Goal: Task Accomplishment & Management: Manage account settings

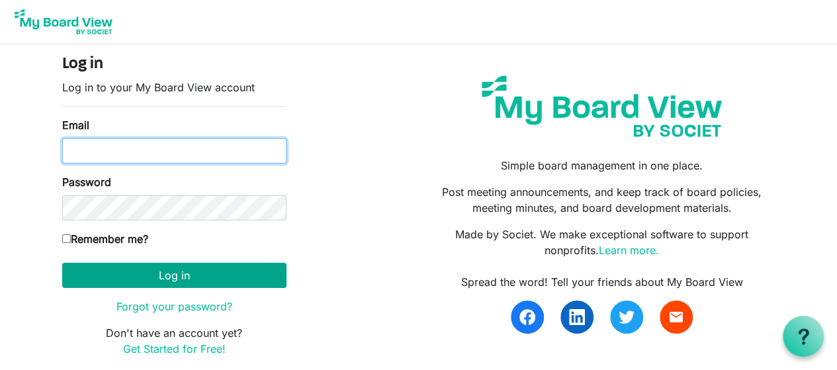
type input "rebecca.dutton@easternhealth.ca"
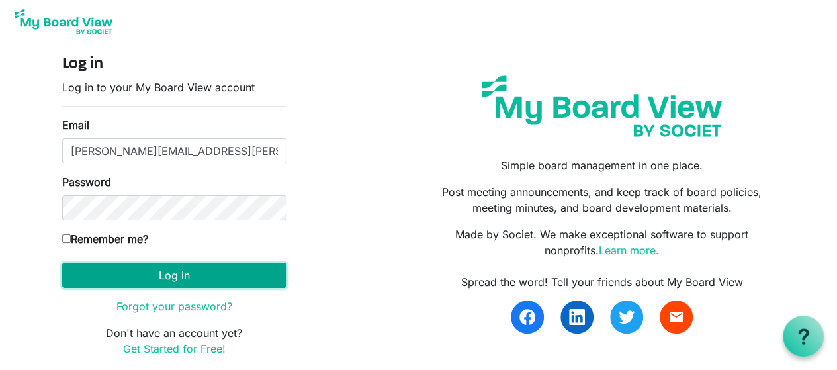
click at [225, 274] on button "Log in" at bounding box center [174, 275] width 224 height 25
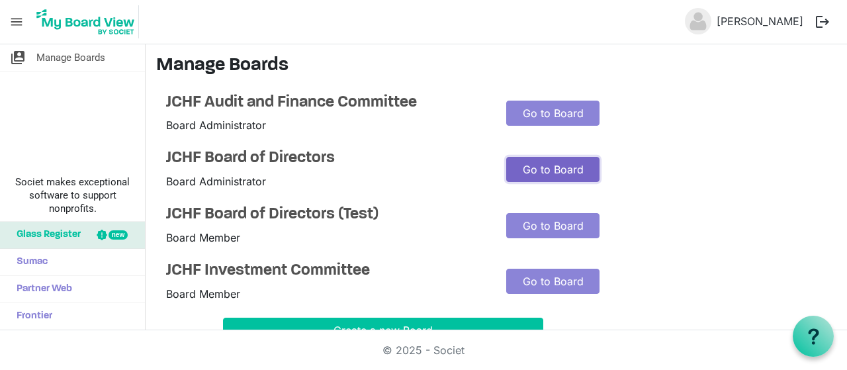
click at [550, 175] on link "Go to Board" at bounding box center [552, 169] width 93 height 25
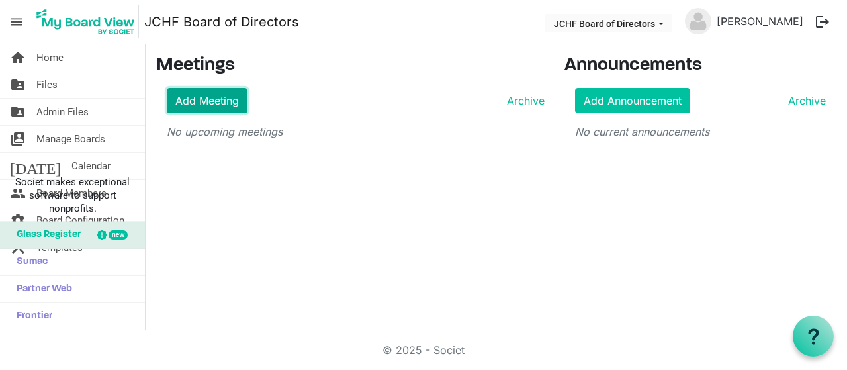
click at [202, 101] on link "Add Meeting" at bounding box center [207, 100] width 81 height 25
click at [531, 99] on link "Archive" at bounding box center [522, 101] width 43 height 16
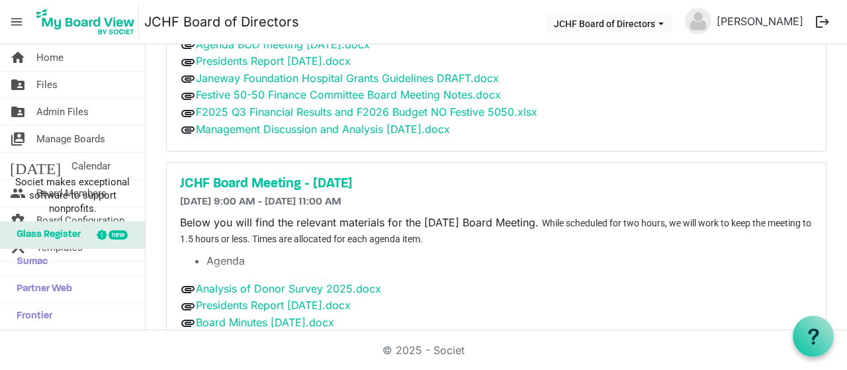
scroll to position [2150, 0]
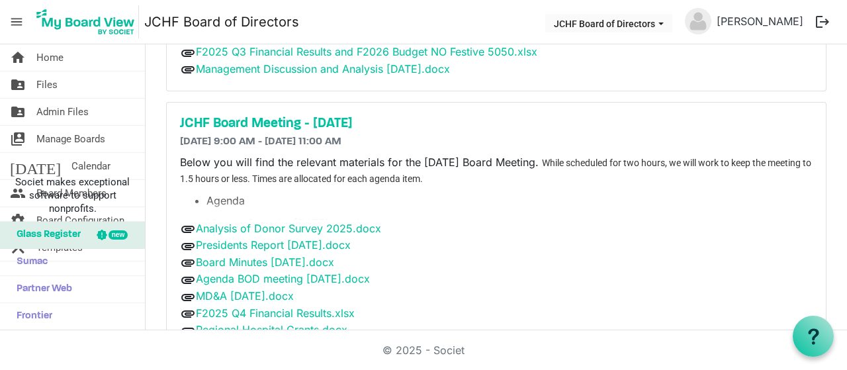
click at [293, 103] on div "JCHF Board Meeting - May 28, 2025 5/28/2025 9:00 AM - 5/28/2025 11:00 AM Below …" at bounding box center [496, 227] width 659 height 249
click at [302, 116] on h5 "JCHF Board Meeting - May 28, 2025" at bounding box center [496, 124] width 632 height 16
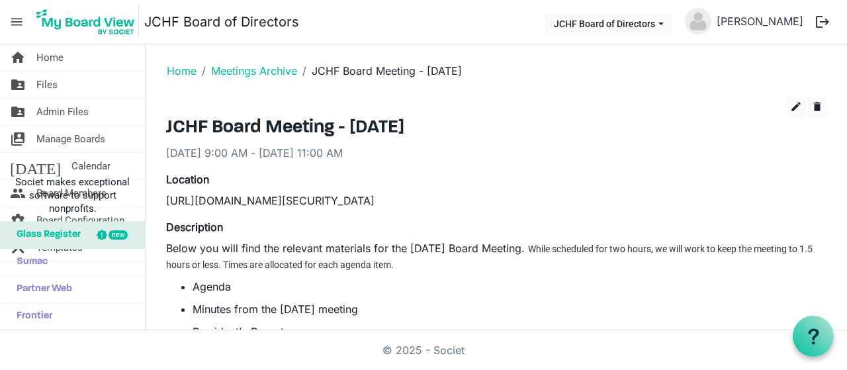
drag, startPoint x: 490, startPoint y: 124, endPoint x: 164, endPoint y: 118, distance: 326.1
copy h3 "JCHF Board Meeting - [DATE]"
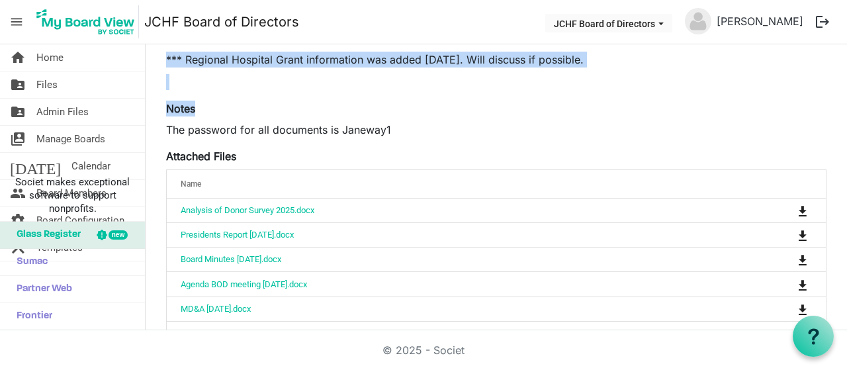
scroll to position [335, 0]
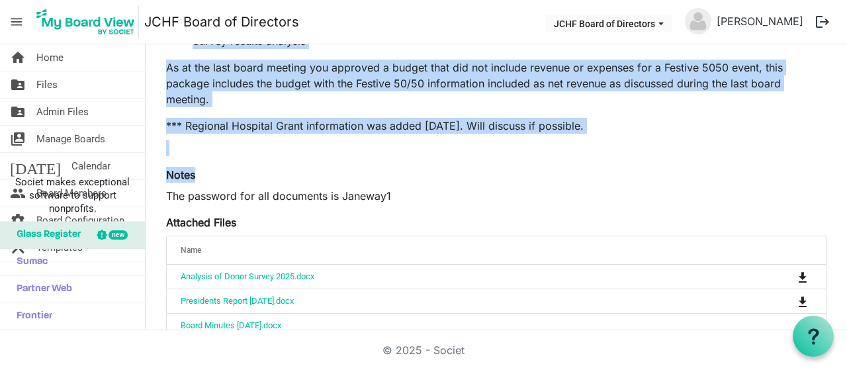
drag, startPoint x: 165, startPoint y: 110, endPoint x: 599, endPoint y: 128, distance: 434.2
click at [599, 128] on div "Below you will find the relevant materials for the May 28th, 2025 Board Meeting…" at bounding box center [496, 30] width 660 height 251
copy div "Below you will find the relevant materials for the May 28th, 2025 Board Meeting…"
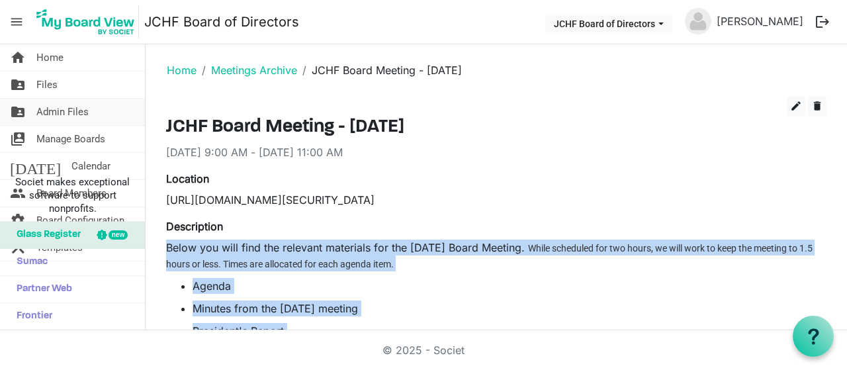
scroll to position [0, 0]
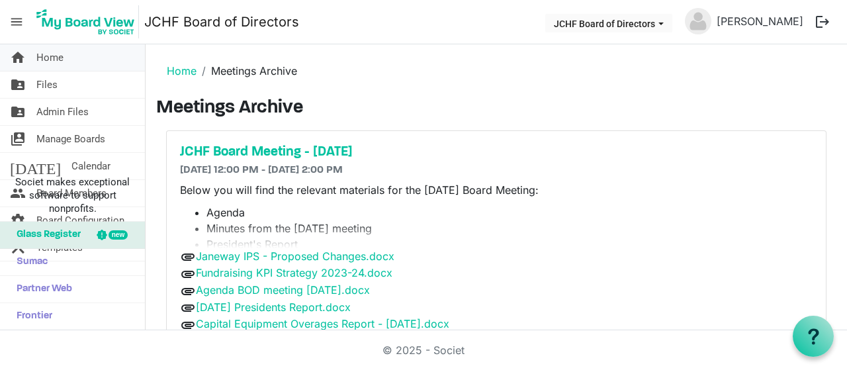
click at [73, 52] on link "home Home" at bounding box center [72, 57] width 145 height 26
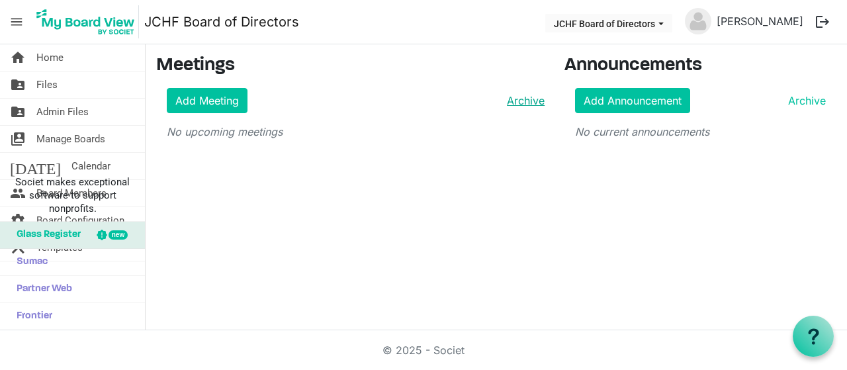
click at [523, 99] on link "Archive" at bounding box center [522, 101] width 43 height 16
click at [214, 100] on link "Add Meeting" at bounding box center [207, 100] width 81 height 25
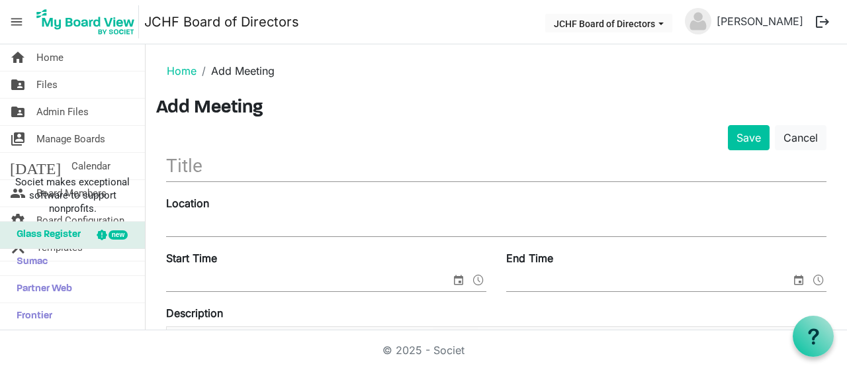
click at [263, 160] on input "text" at bounding box center [496, 165] width 660 height 31
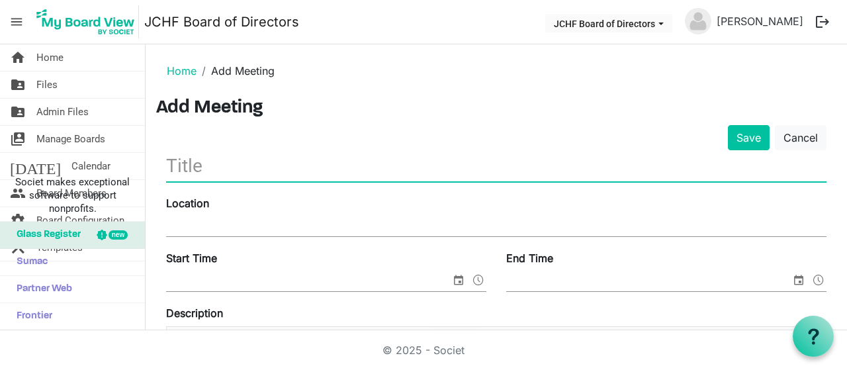
paste input "JCHF Board Meeting – [DATE]"
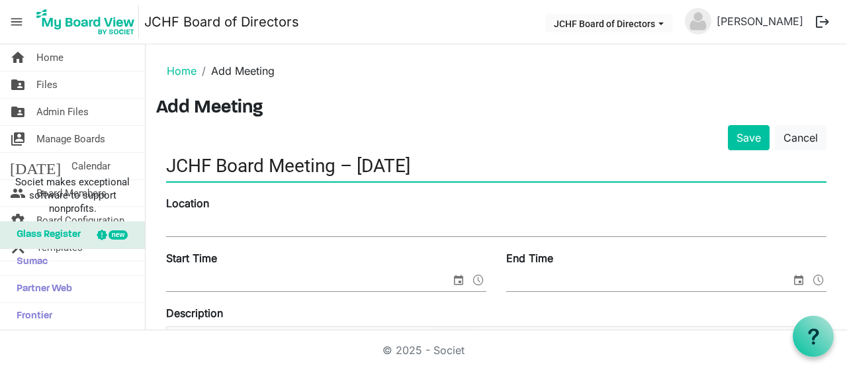
type input "JCHF Board Meeting – [DATE]"
click at [244, 224] on input "Location" at bounding box center [496, 226] width 660 height 20
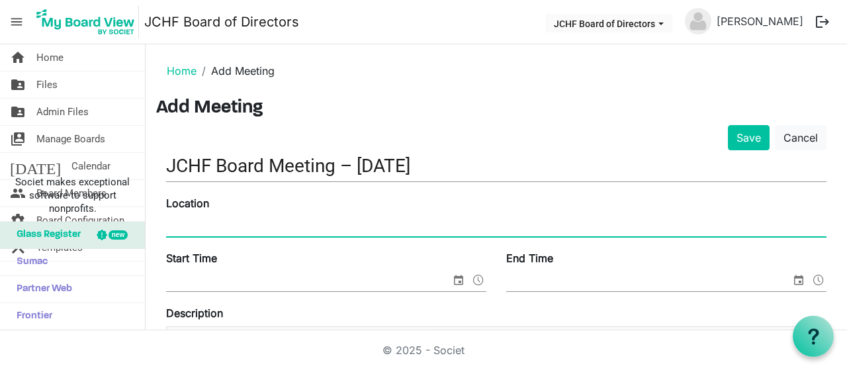
paste input "https://us02web.zoom.us/j/87817765730?pwd=S4g7bjoKL0GoYUqaSYvyThXztWbSpE.1&from…"
type input "https://us02web.zoom.us/j/87817765730?pwd=S4g7bjoKL0GoYUqaSYvyThXztWbSpE.1&from…"
click at [251, 287] on input "Start Time" at bounding box center [308, 281] width 284 height 20
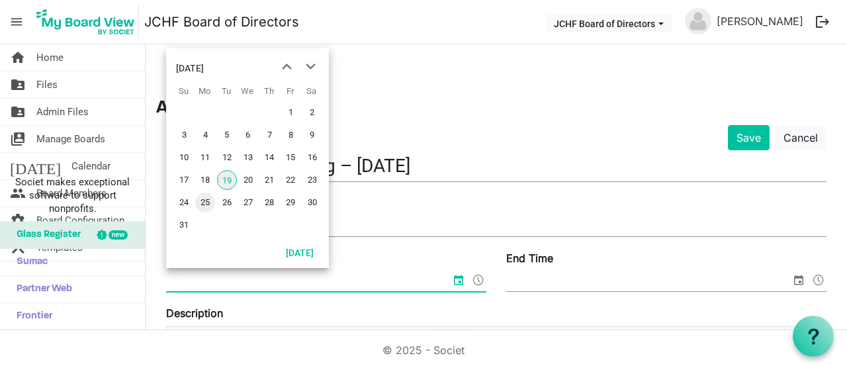
click at [204, 203] on span "25" at bounding box center [205, 202] width 20 height 20
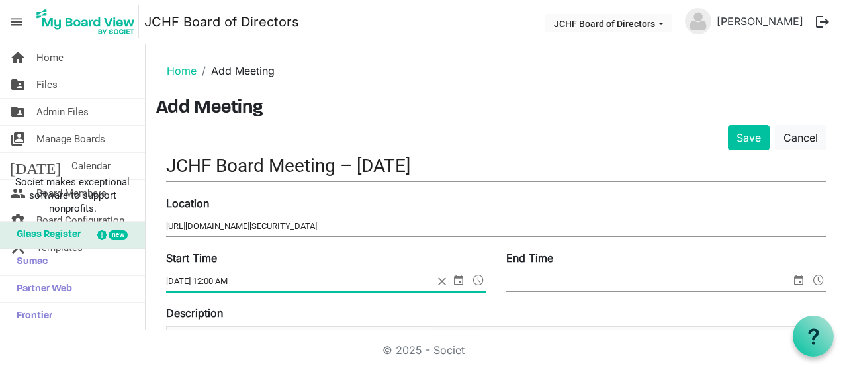
click at [474, 278] on span at bounding box center [478, 279] width 16 height 17
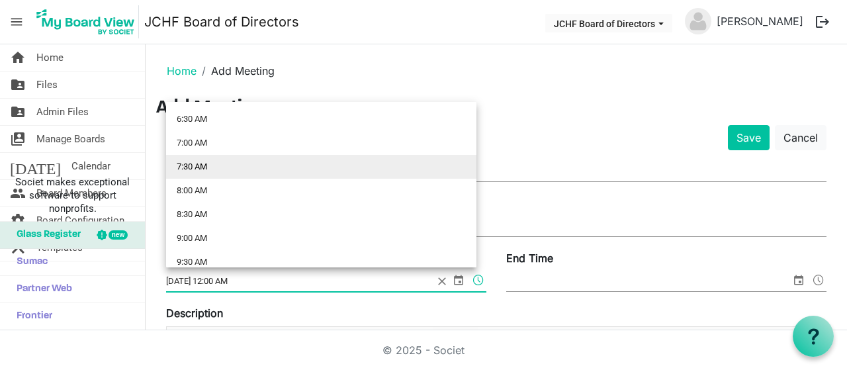
scroll to position [331, 0]
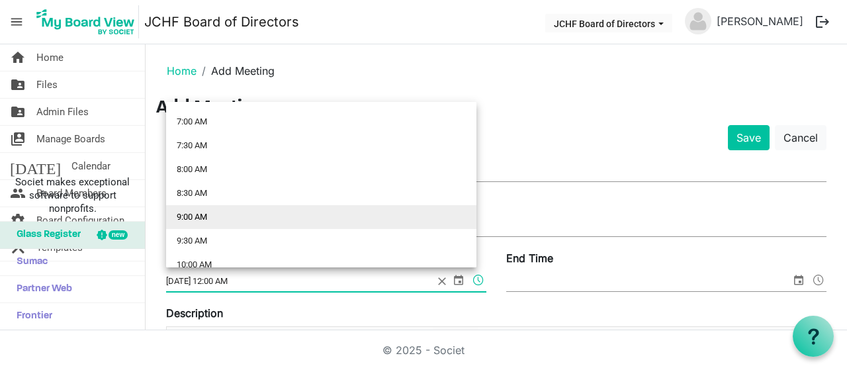
click at [198, 220] on li "9:00 AM" at bounding box center [321, 217] width 310 height 24
type input "8/25/2025 9:00 AM"
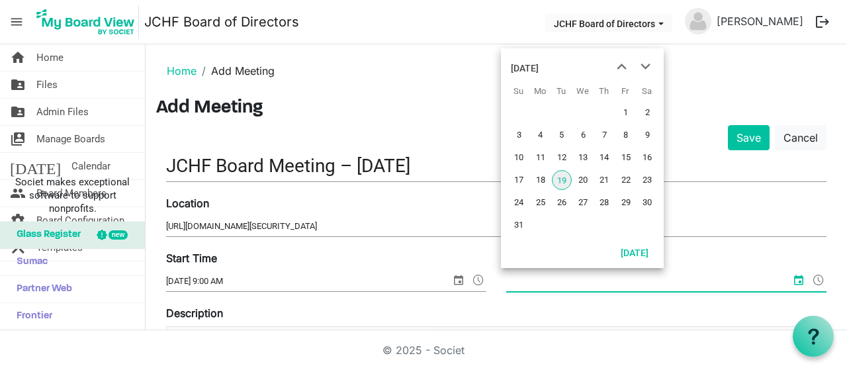
click at [575, 285] on input "End Time" at bounding box center [648, 281] width 284 height 20
click at [542, 202] on span "25" at bounding box center [540, 202] width 20 height 20
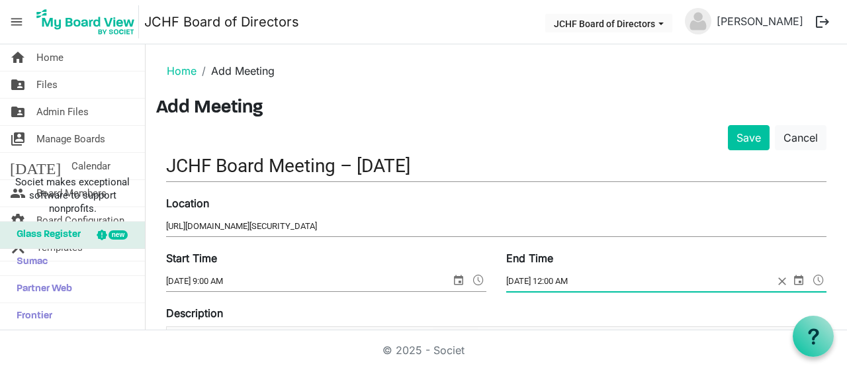
click at [814, 278] on span at bounding box center [818, 279] width 16 height 17
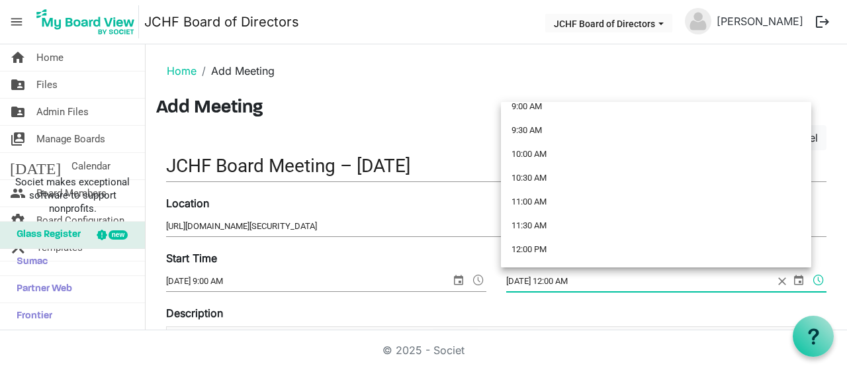
scroll to position [463, 0]
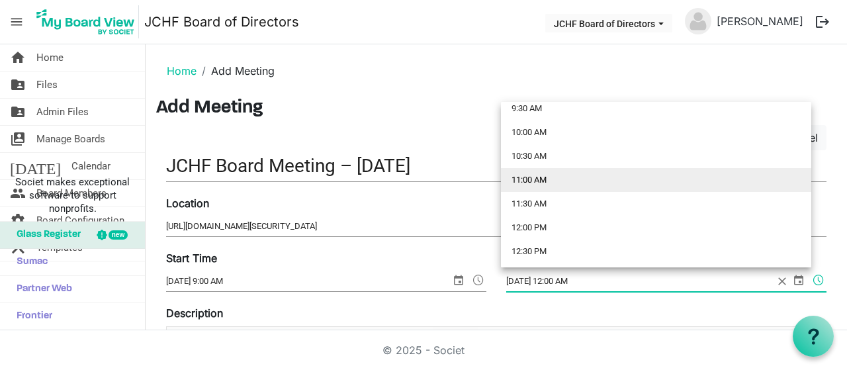
click at [540, 178] on li "11:00 AM" at bounding box center [656, 180] width 310 height 24
type input "[DATE] 11:00 AM"
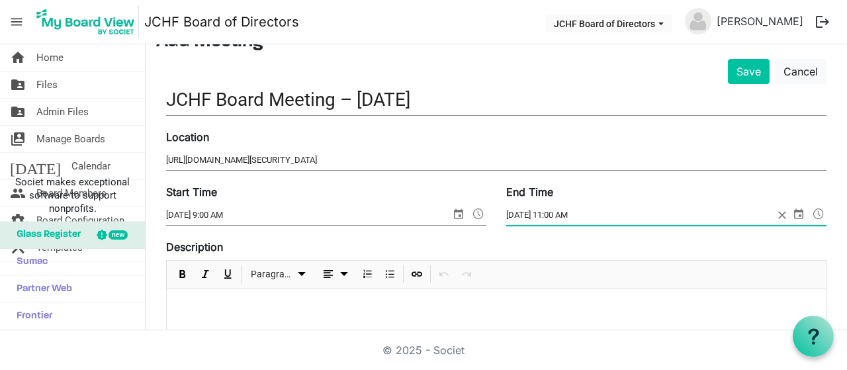
scroll to position [198, 0]
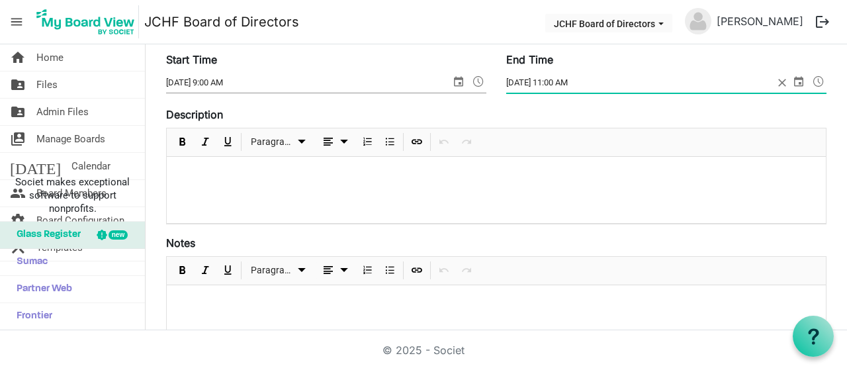
click at [265, 178] on p at bounding box center [496, 174] width 638 height 14
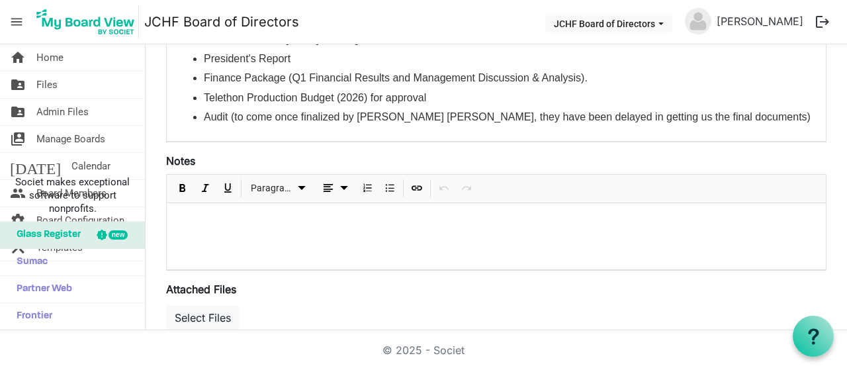
scroll to position [397, 0]
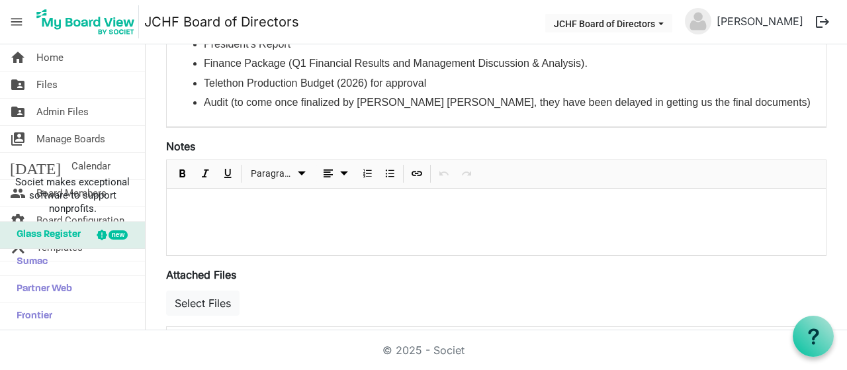
click at [228, 211] on div at bounding box center [496, 222] width 659 height 66
click at [343, 292] on div "Select Files" at bounding box center [496, 307] width 660 height 38
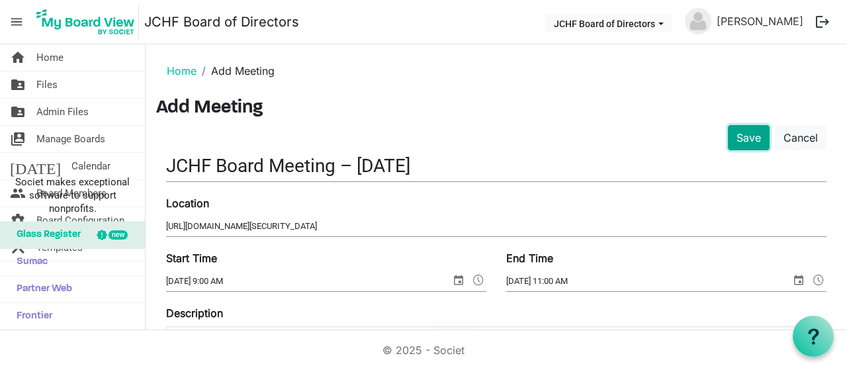
click at [733, 140] on button "Save" at bounding box center [749, 137] width 42 height 25
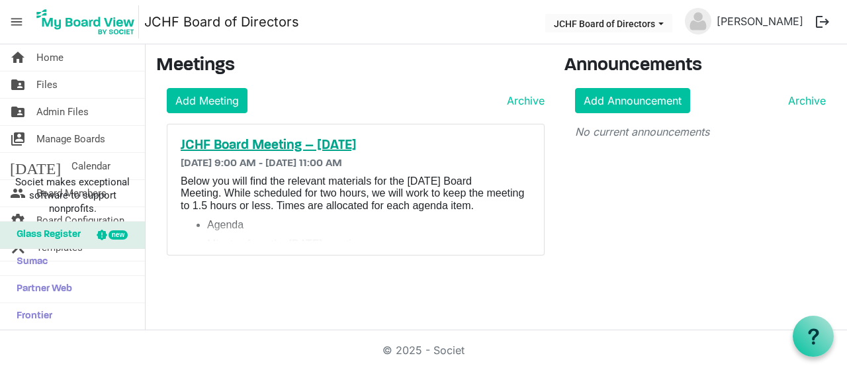
click at [374, 138] on h5 "JCHF Board Meeting – [DATE]" at bounding box center [356, 146] width 350 height 16
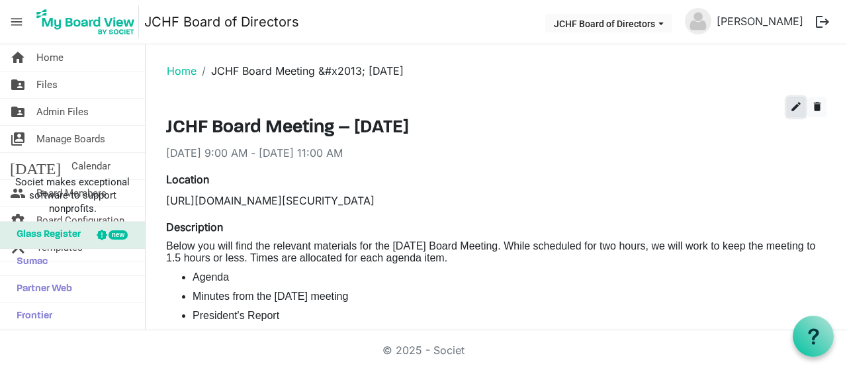
click at [790, 105] on span "edit" at bounding box center [796, 107] width 12 height 12
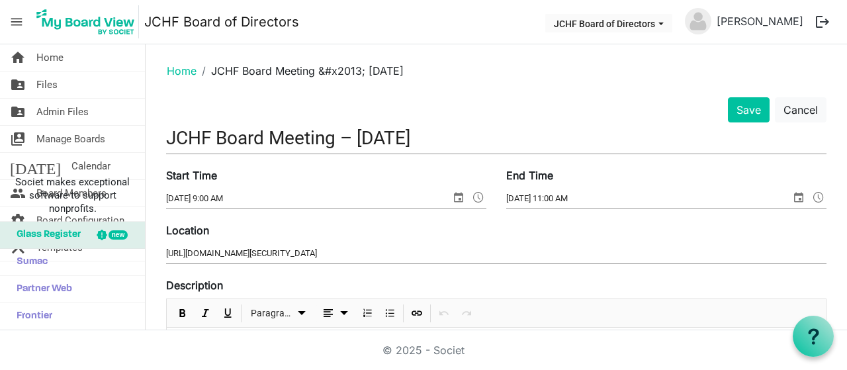
scroll to position [198, 0]
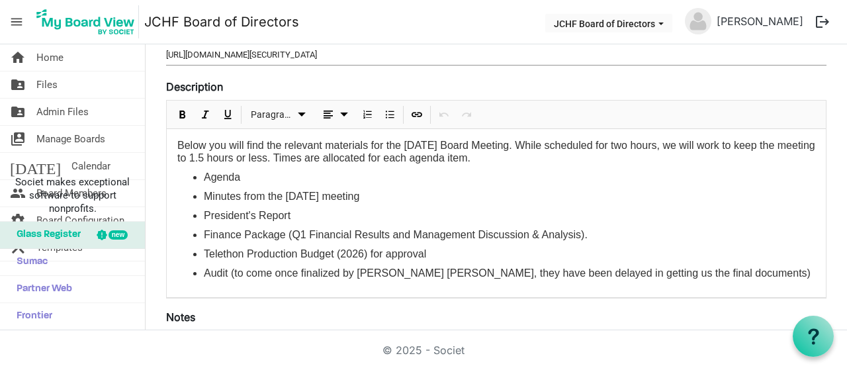
click at [563, 233] on li "Finance Package (Q1 Financial Results and Management Discussion & Analysis)." at bounding box center [509, 235] width 611 height 12
drag, startPoint x: 723, startPoint y: 232, endPoint x: 542, endPoint y: 231, distance: 180.6
click at [542, 231] on li "Finance Package (Q1 Financial Results and Management Discussion & Analysis) (to…" at bounding box center [509, 235] width 611 height 12
copy li "(to come by Thursday, August 21st)"
click at [204, 251] on li "Telethon Production Budget (2026) for approval" at bounding box center [509, 254] width 611 height 12
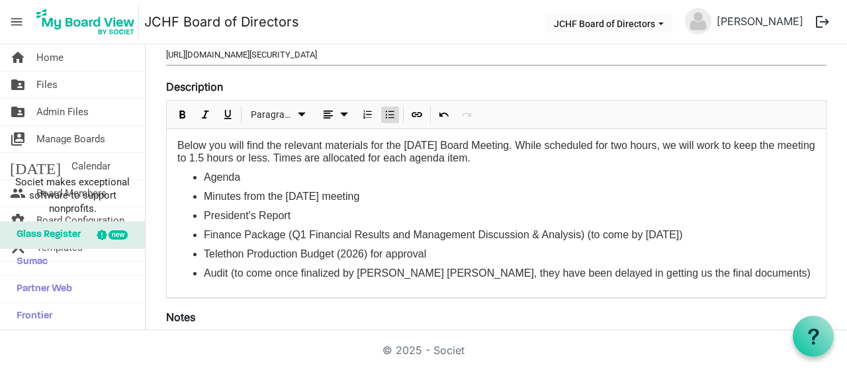
click at [204, 252] on li "Telethon Production Budget (2026) for approval" at bounding box center [509, 254] width 611 height 12
click at [390, 117] on span "Bulleted List" at bounding box center [390, 114] width 16 height 17
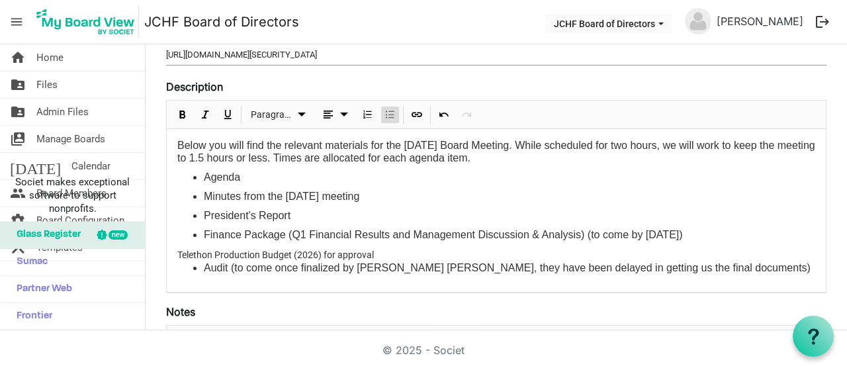
click at [390, 117] on span "Bulleted List" at bounding box center [390, 114] width 16 height 17
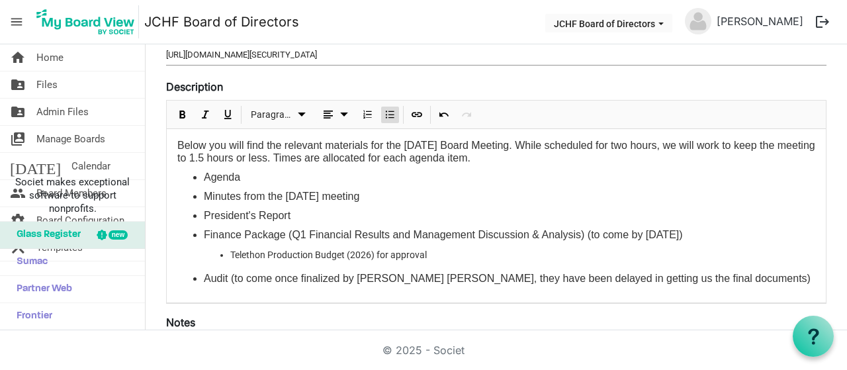
click at [202, 277] on ul "Audit (to come once finalized by Noseworthy Chapman, they have been delayed in …" at bounding box center [496, 279] width 638 height 12
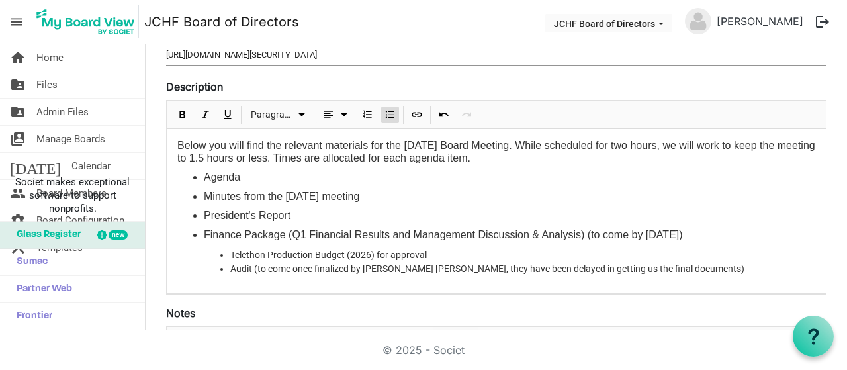
click at [250, 266] on li "Audit (to come once finalized by Noseworthy Chapman, they have been delayed in …" at bounding box center [522, 269] width 585 height 14
click at [268, 267] on li "Audit Results (to come once finalized by Noseworthy Chapman, they have been del…" at bounding box center [522, 269] width 585 height 14
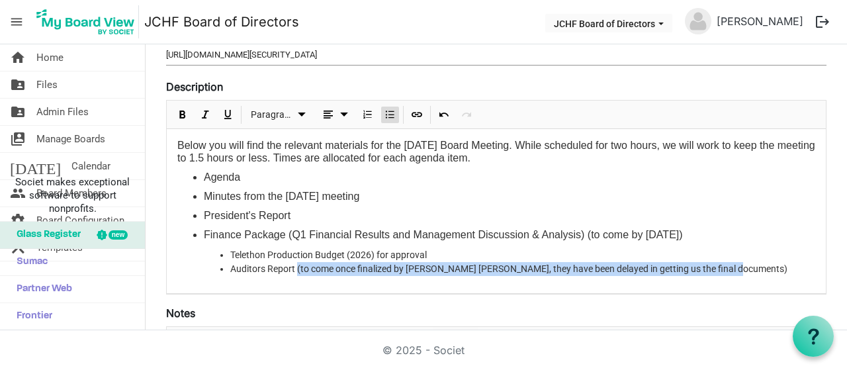
drag, startPoint x: 769, startPoint y: 271, endPoint x: 296, endPoint y: 271, distance: 472.9
click at [296, 271] on li "Auditors Report (to come once finalized by Noseworthy Chapman, they have been d…" at bounding box center [522, 269] width 585 height 14
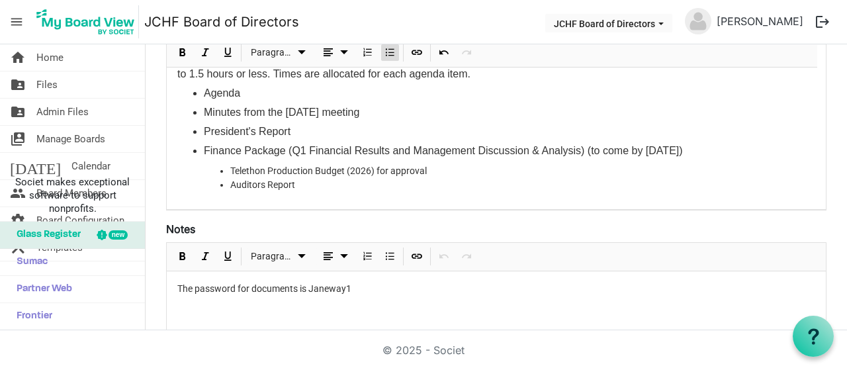
scroll to position [265, 0]
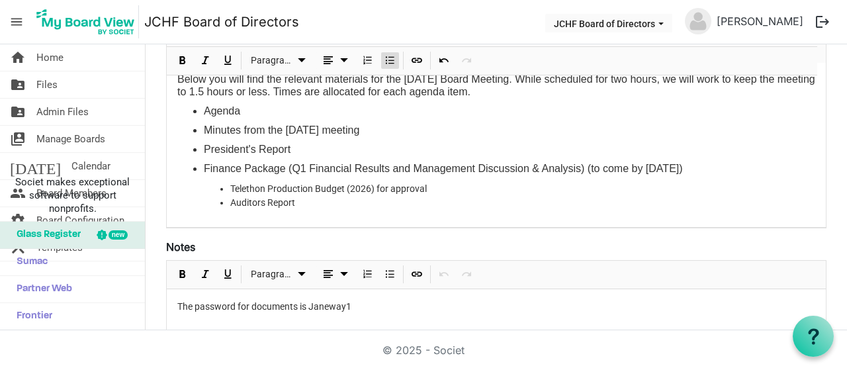
click at [276, 169] on li "Finance Package (Q1 Financial Results and Management Discussion & Analysis) (to…" at bounding box center [509, 169] width 611 height 12
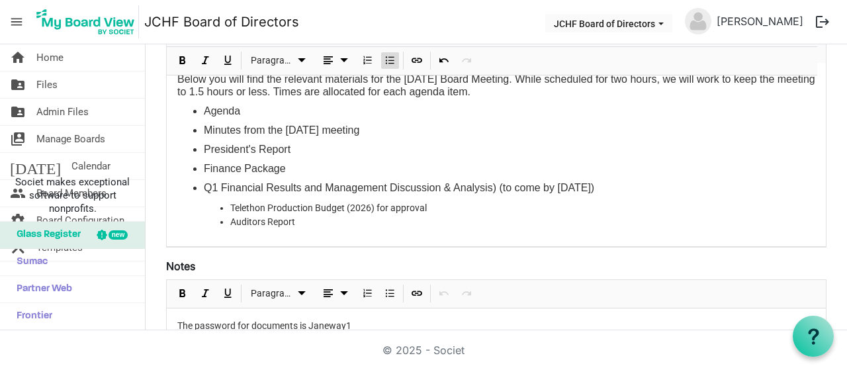
drag, startPoint x: 638, startPoint y: 186, endPoint x: 204, endPoint y: 187, distance: 433.9
click at [200, 183] on ul "Agenda Minutes from the May 28, 2025 meeting President's Report Finance Package…" at bounding box center [496, 149] width 638 height 89
click at [230, 204] on li "Telethon Production Budget (2026) for approval" at bounding box center [522, 208] width 585 height 14
drag, startPoint x: 650, startPoint y: 187, endPoint x: 493, endPoint y: 188, distance: 156.1
click at [493, 188] on li "Q1 Financial Results and Management Discussion & Analysis) (to come by Thursday…" at bounding box center [522, 188] width 585 height 12
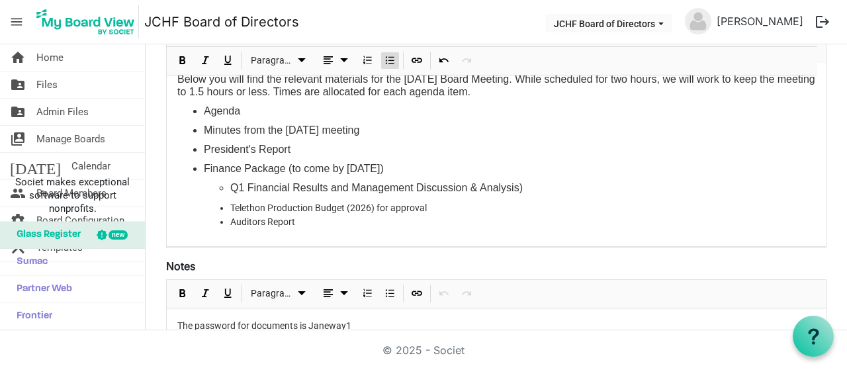
click at [485, 178] on div "Below you will find the relevant materials for the August 25, 2025 Board Meetin…" at bounding box center [496, 154] width 659 height 183
click at [499, 187] on li "Q1 Financial Results and Management Discussion & Analysis)" at bounding box center [522, 188] width 585 height 12
click at [227, 206] on ul "Q1 Financial Results and Management Discussion & Analysis Telethon Production B…" at bounding box center [509, 205] width 611 height 47
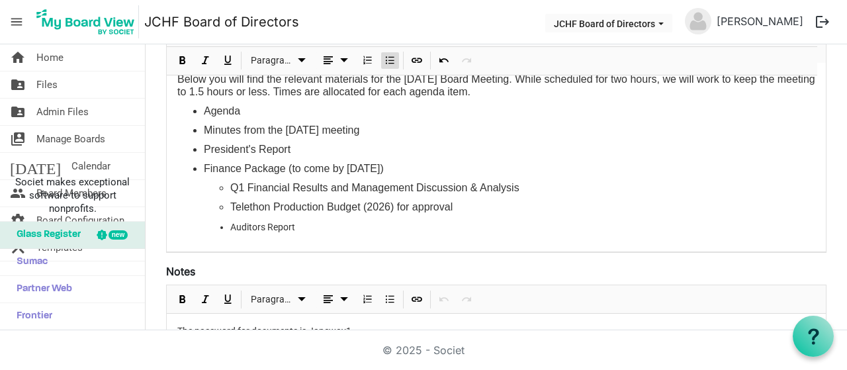
click at [231, 224] on li "Auditors Report" at bounding box center [522, 227] width 585 height 14
click at [429, 166] on li "Finance Package (to come by Thursday, August 21st)" at bounding box center [509, 169] width 611 height 12
click at [533, 206] on li "Telethon Production Budget (2026) for approval" at bounding box center [522, 207] width 585 height 12
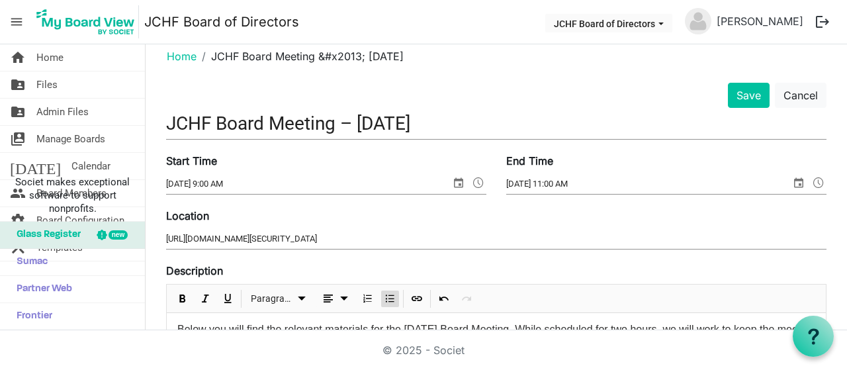
scroll to position [0, 0]
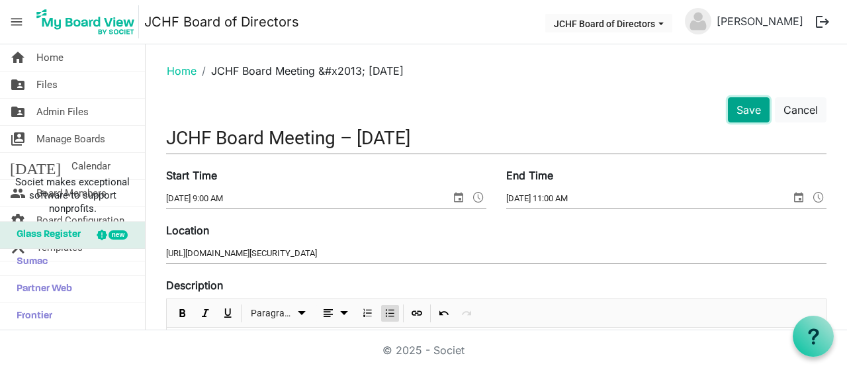
click at [746, 110] on button "Save" at bounding box center [749, 109] width 42 height 25
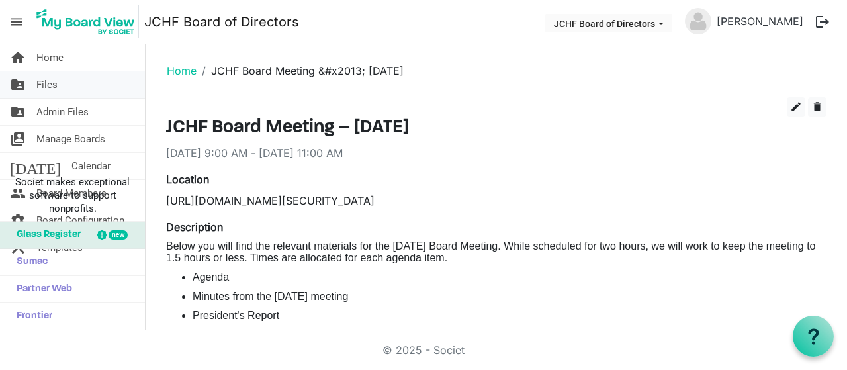
click at [73, 89] on link "folder_shared Files" at bounding box center [72, 84] width 145 height 26
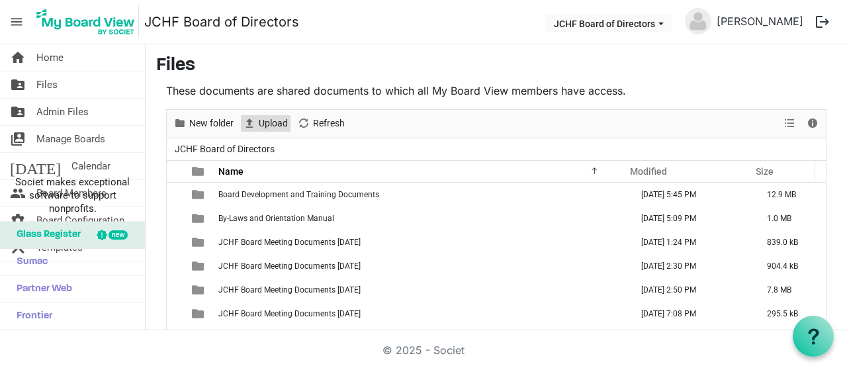
click at [267, 120] on span "Upload" at bounding box center [273, 123] width 32 height 17
click at [214, 124] on span "New folder" at bounding box center [211, 123] width 47 height 17
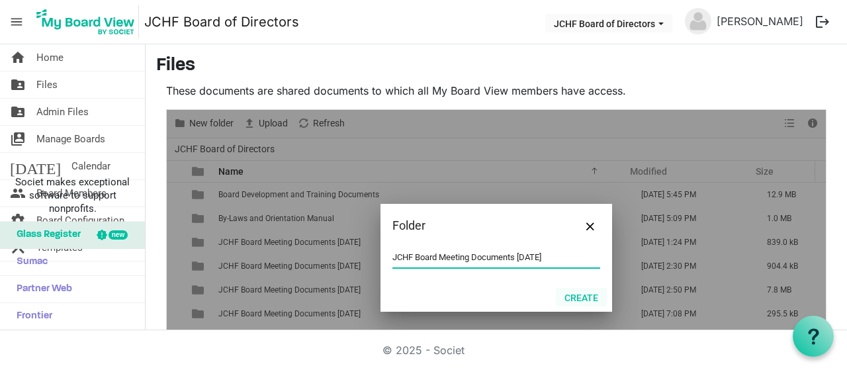
type input "JCHF Board Meeting Documents [DATE]"
click at [589, 290] on button "Create" at bounding box center [581, 297] width 51 height 19
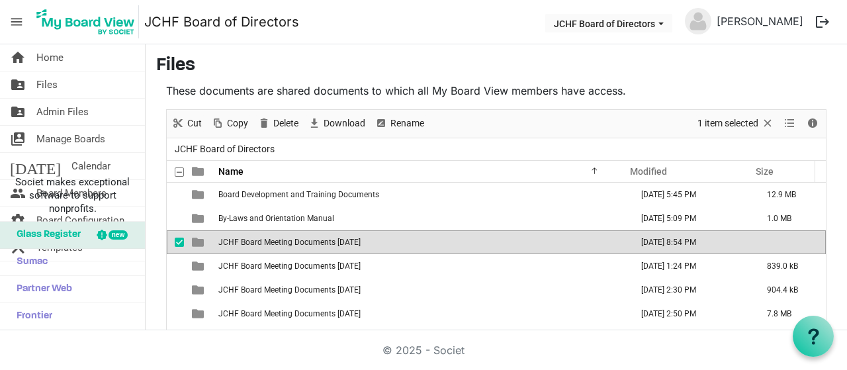
click at [360, 240] on span "JCHF Board Meeting Documents August 25, 2025" at bounding box center [289, 241] width 142 height 9
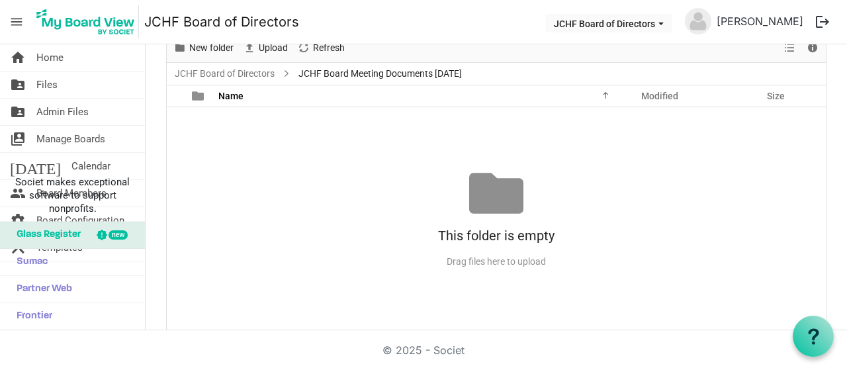
click at [421, 218] on div "This folder is empty Drag files here to upload" at bounding box center [496, 219] width 659 height 106
click at [439, 259] on div "Drag files here to upload" at bounding box center [496, 262] width 659 height 22
click at [273, 47] on span "Upload" at bounding box center [273, 48] width 32 height 17
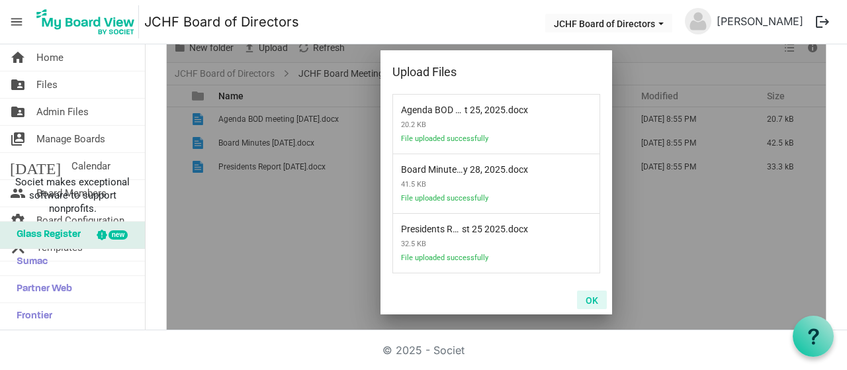
click at [593, 296] on button "OK" at bounding box center [592, 299] width 30 height 19
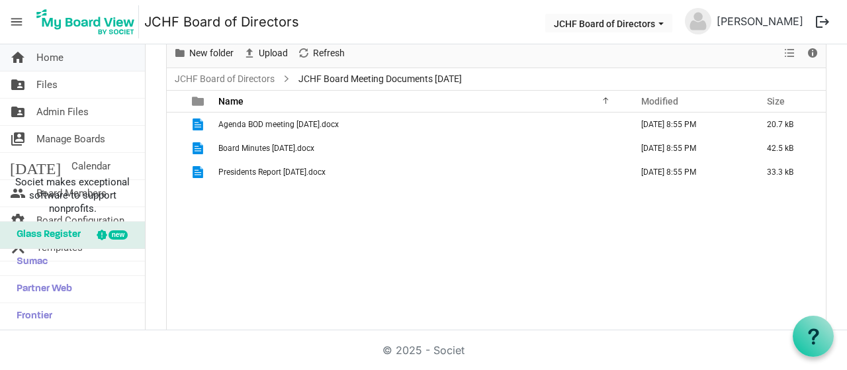
click at [67, 55] on link "home Home" at bounding box center [72, 57] width 145 height 26
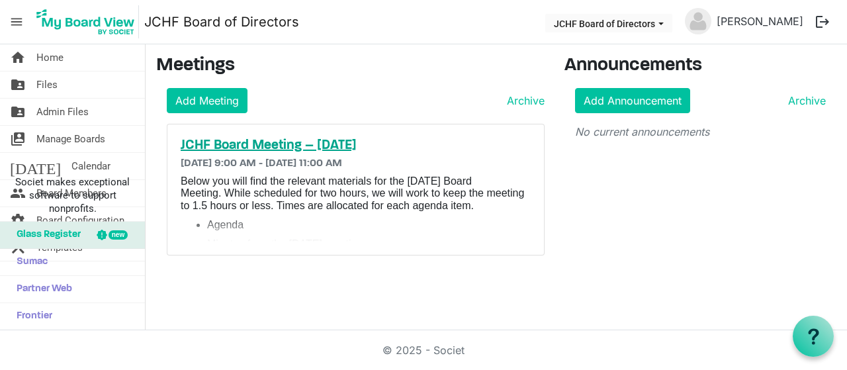
click at [314, 142] on h5 "JCHF Board Meeting – [DATE]" at bounding box center [356, 146] width 350 height 16
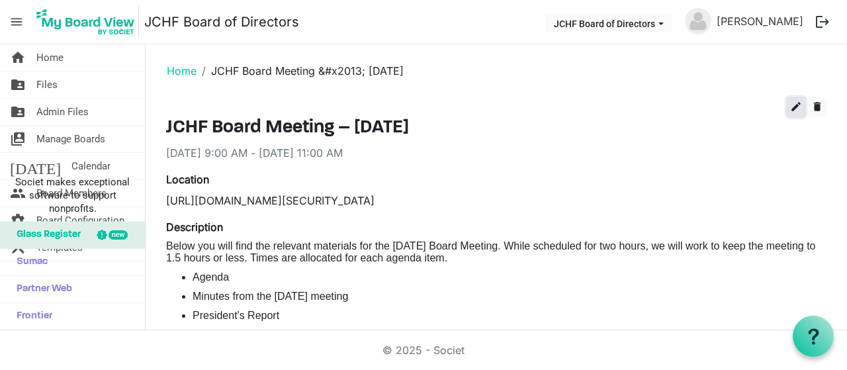
click at [790, 104] on span "edit" at bounding box center [796, 107] width 12 height 12
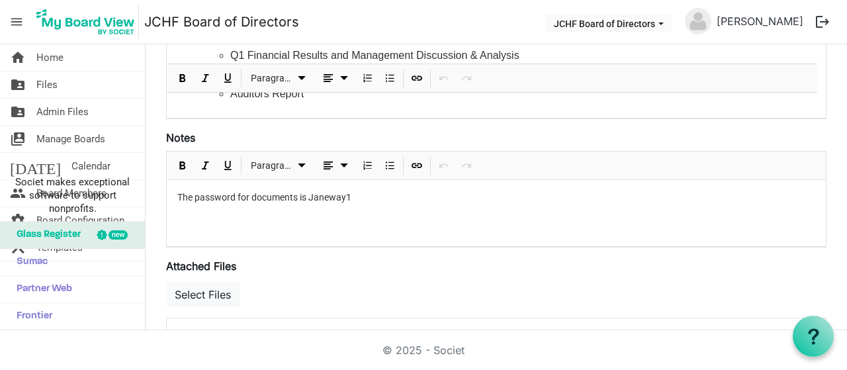
scroll to position [529, 0]
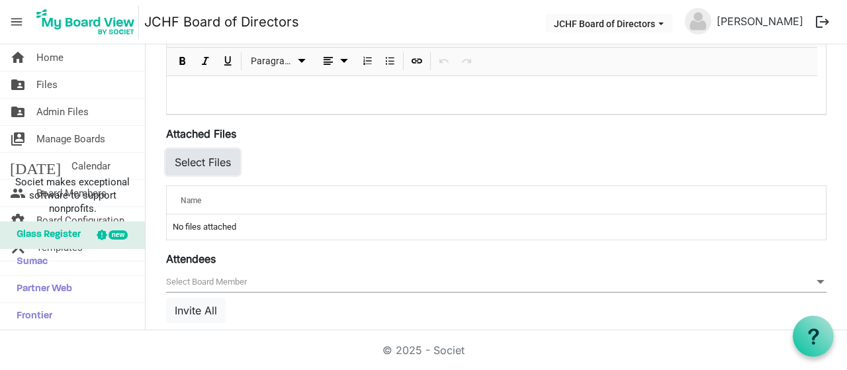
click at [212, 153] on button "Select Files" at bounding box center [202, 161] width 73 height 25
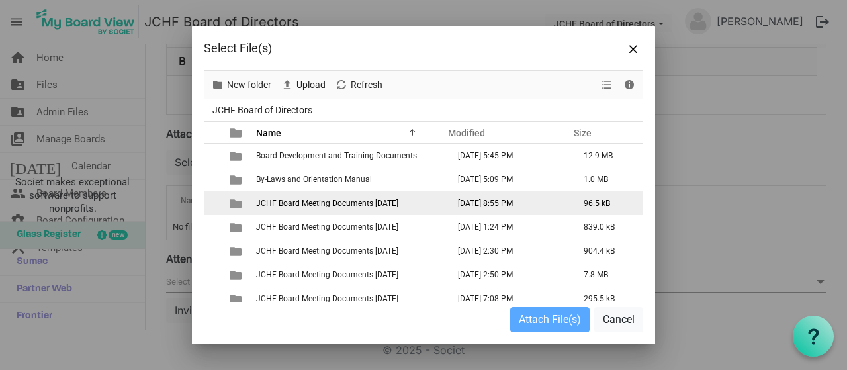
click at [376, 202] on span "JCHF Board Meeting Documents [DATE]" at bounding box center [327, 202] width 142 height 9
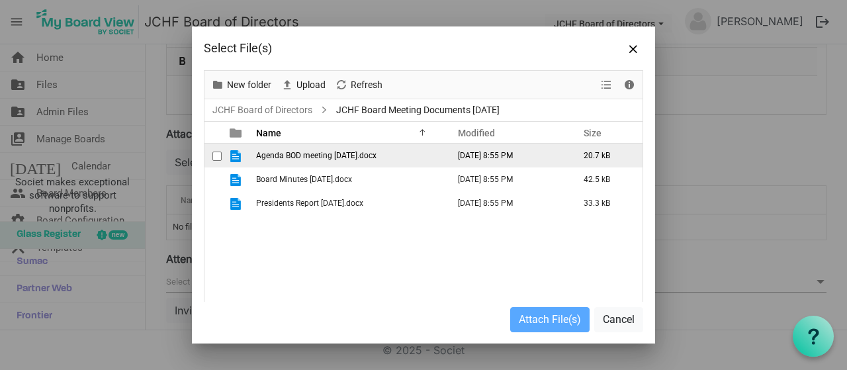
click at [218, 153] on span "checkbox" at bounding box center [216, 155] width 9 height 9
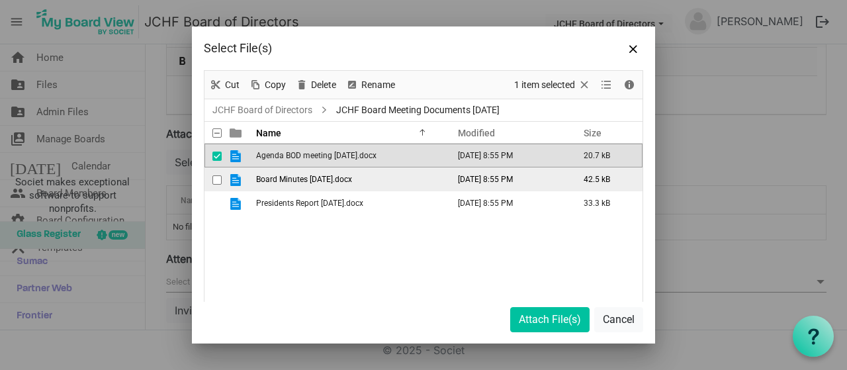
click at [218, 177] on span "checkbox" at bounding box center [216, 179] width 9 height 9
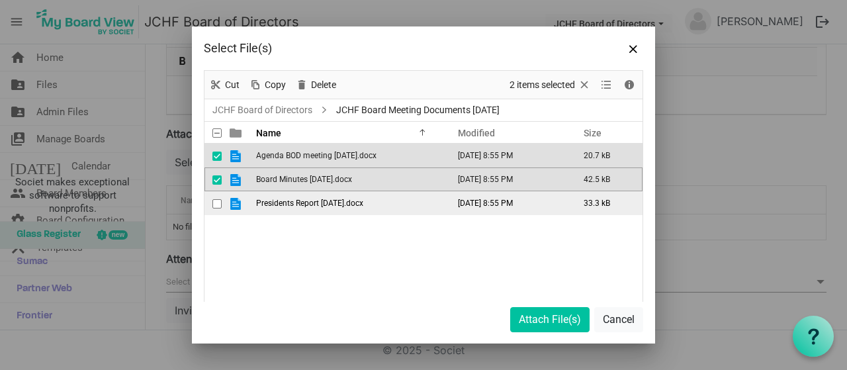
click at [215, 200] on span "checkbox" at bounding box center [216, 203] width 9 height 9
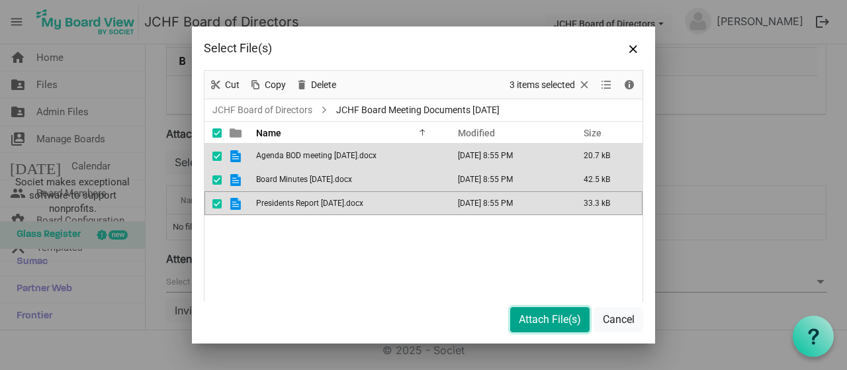
click at [545, 317] on button "Attach File(s)" at bounding box center [549, 319] width 79 height 25
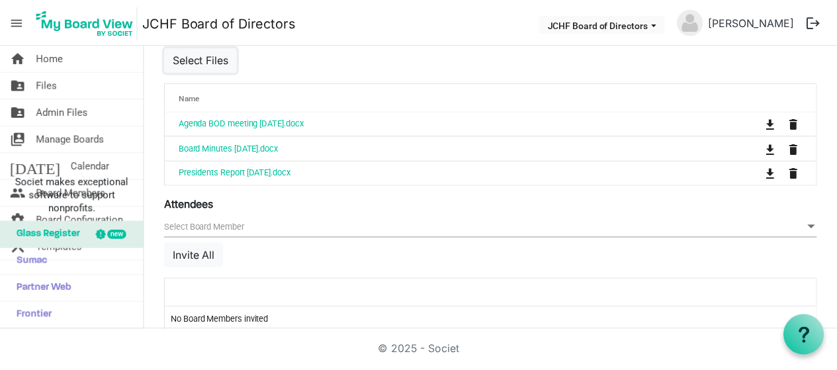
scroll to position [661, 0]
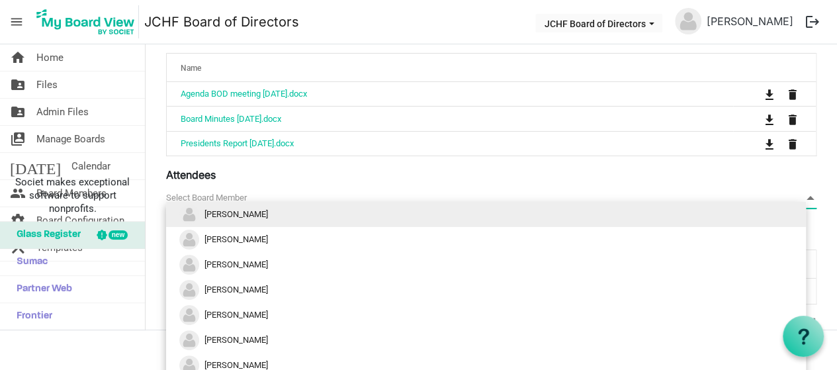
click at [224, 194] on span "null" at bounding box center [491, 198] width 650 height 21
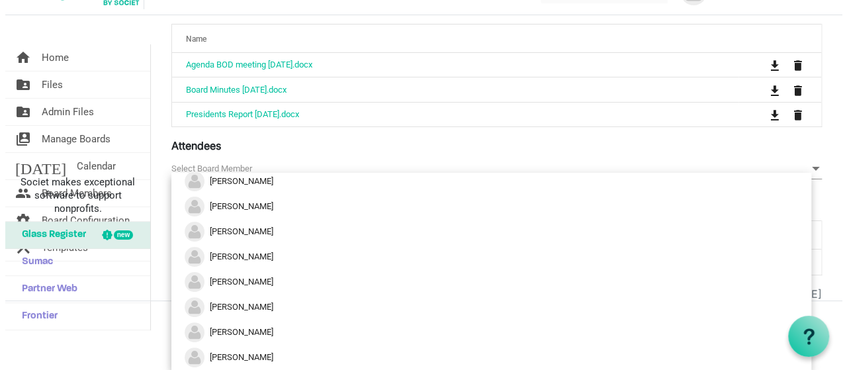
scroll to position [0, 0]
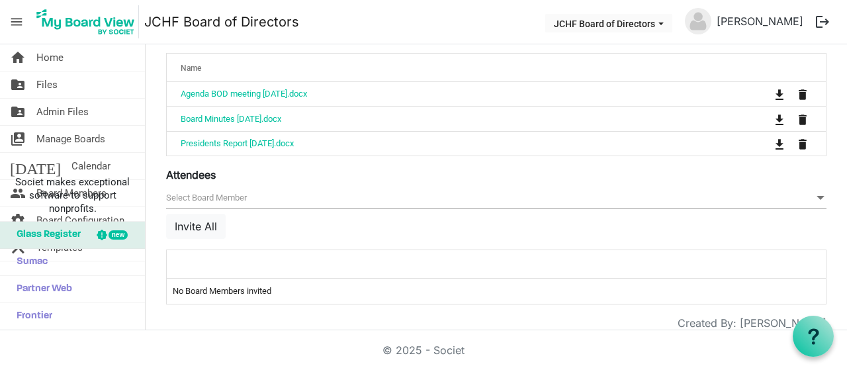
drag, startPoint x: 840, startPoint y: 275, endPoint x: 837, endPoint y: 320, distance: 45.1
click at [840, 320] on html "menu JCHF Board of Directors JCHF Board of Directors Rebecca Dutton logout home…" at bounding box center [423, 185] width 847 height 370
drag, startPoint x: 200, startPoint y: 219, endPoint x: 391, endPoint y: 260, distance: 195.5
click at [205, 218] on button "Invite All" at bounding box center [196, 226] width 60 height 25
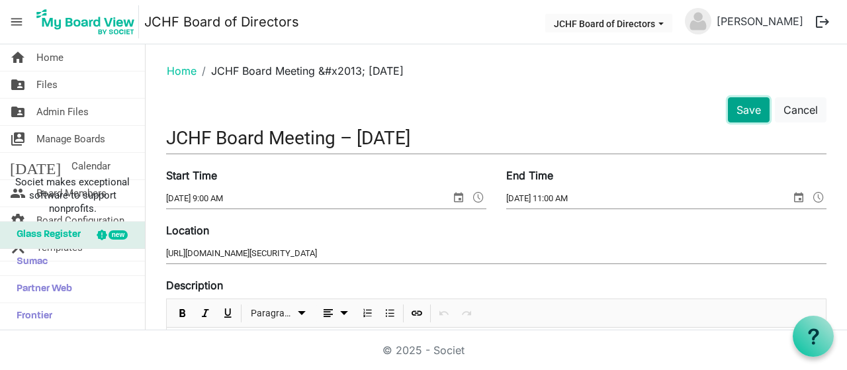
click at [737, 110] on button "Save" at bounding box center [749, 109] width 42 height 25
click at [741, 105] on button "Save" at bounding box center [749, 109] width 42 height 25
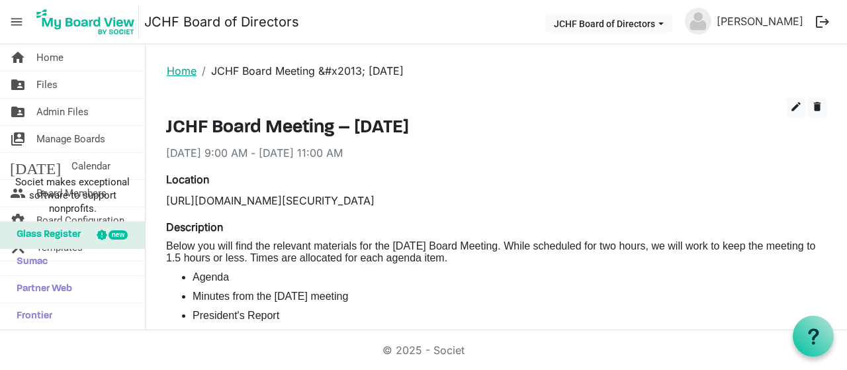
click at [177, 73] on link "Home" at bounding box center [182, 70] width 30 height 13
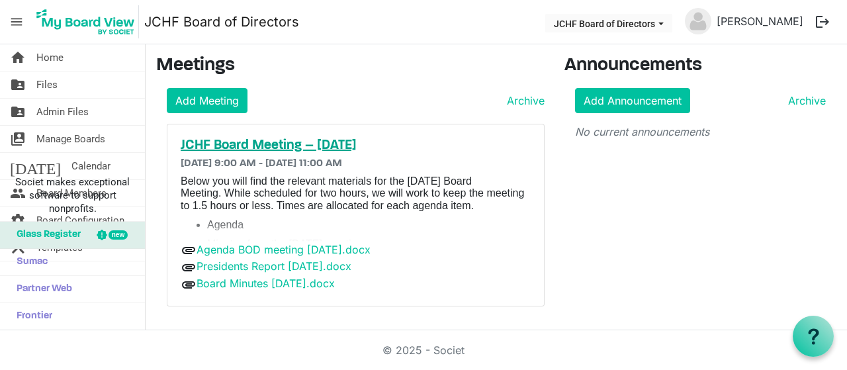
click at [258, 142] on h5 "JCHF Board Meeting – [DATE]" at bounding box center [356, 146] width 350 height 16
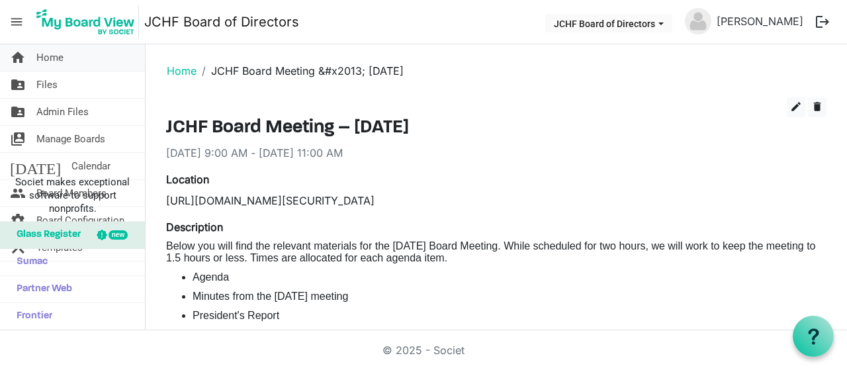
click at [74, 58] on link "home Home" at bounding box center [72, 57] width 145 height 26
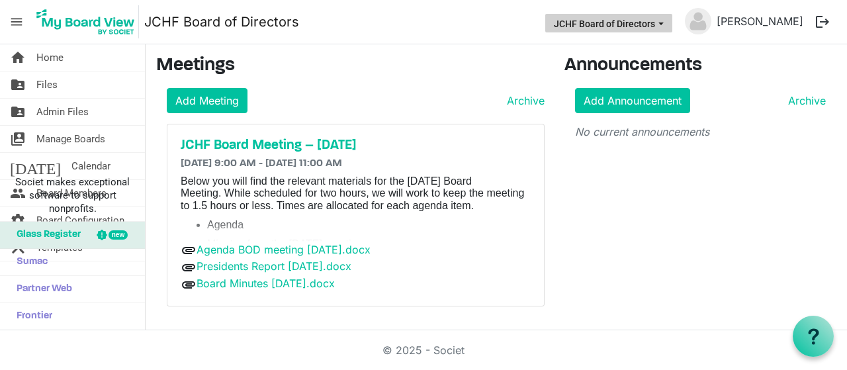
click at [648, 26] on button "JCHF Board of Directors" at bounding box center [608, 23] width 127 height 19
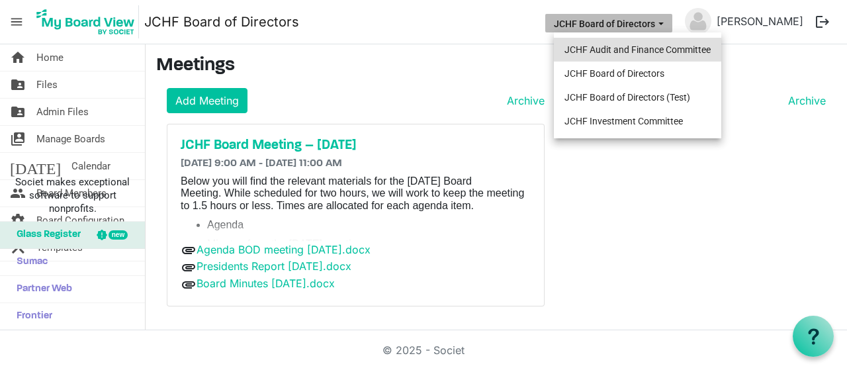
click at [671, 51] on li "JCHF Audit and Finance Committee" at bounding box center [637, 50] width 167 height 24
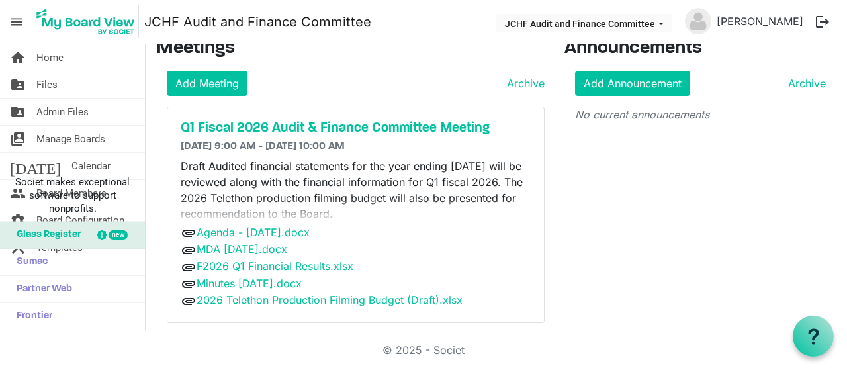
scroll to position [27, 0]
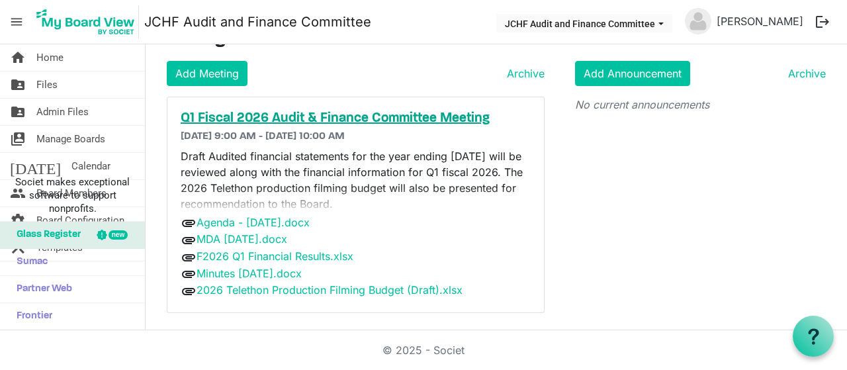
click at [378, 116] on h5 "Q1 Fiscal 2026 Audit & Finance Committee Meeting" at bounding box center [356, 118] width 350 height 16
